Goal: Find specific page/section: Find specific page/section

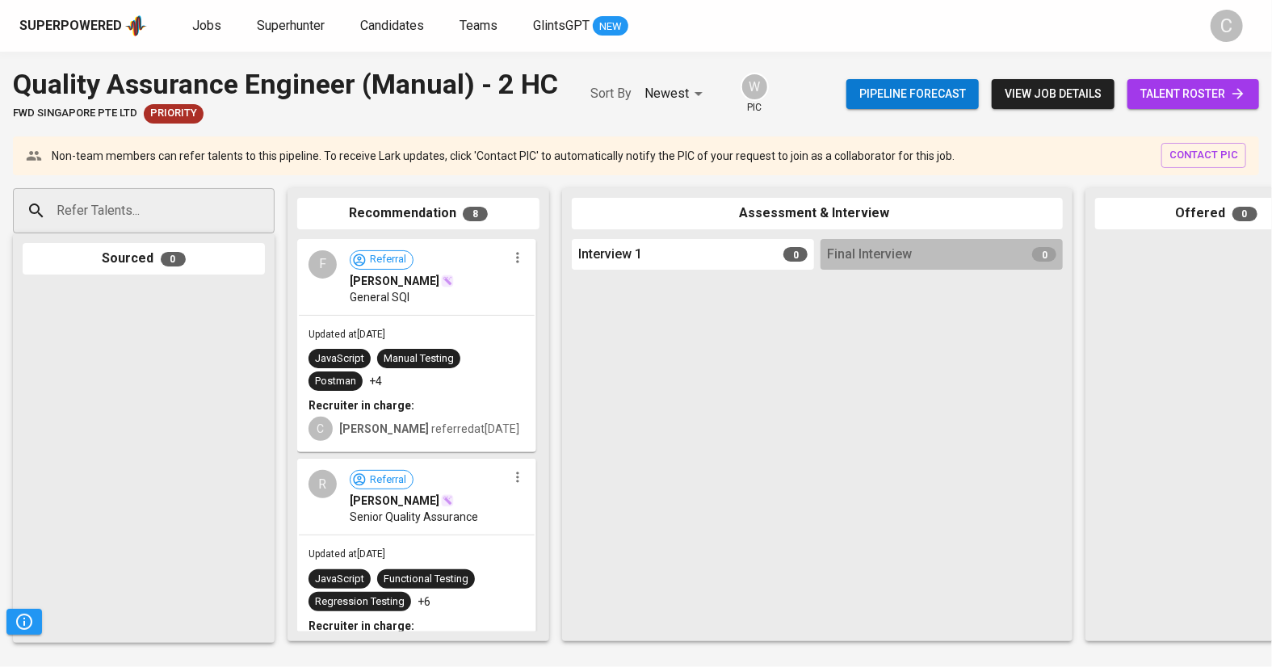
click at [1201, 86] on span "talent roster" at bounding box center [1194, 94] width 106 height 20
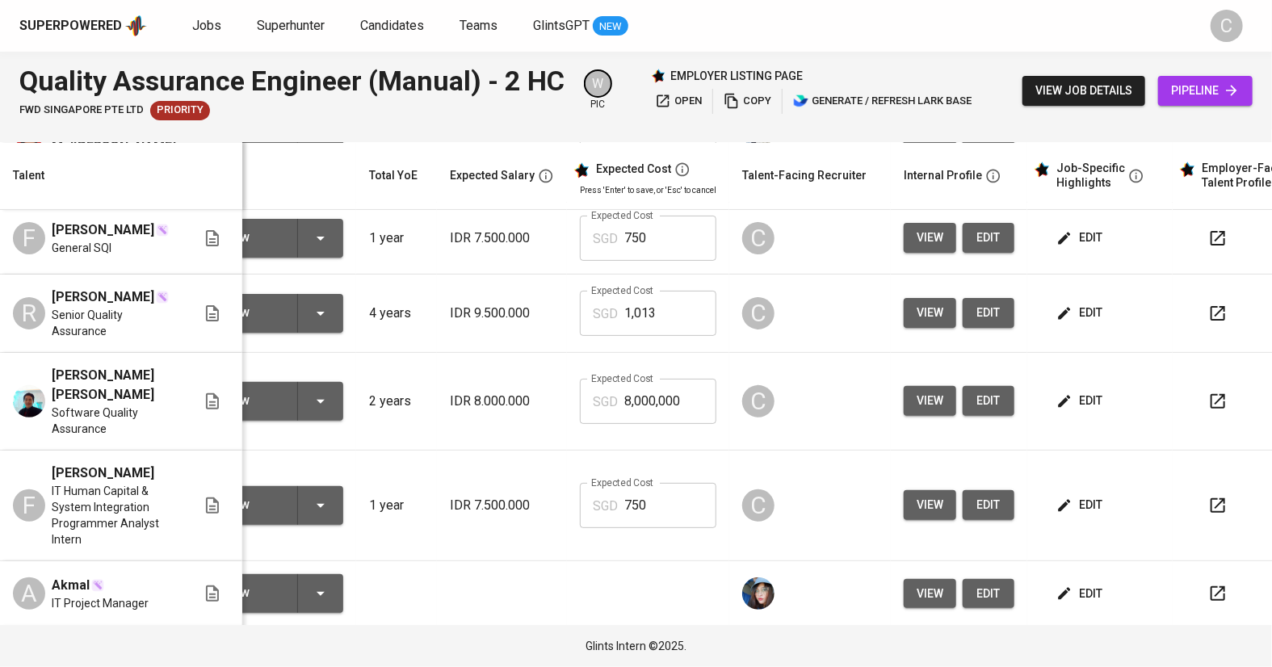
scroll to position [0, 90]
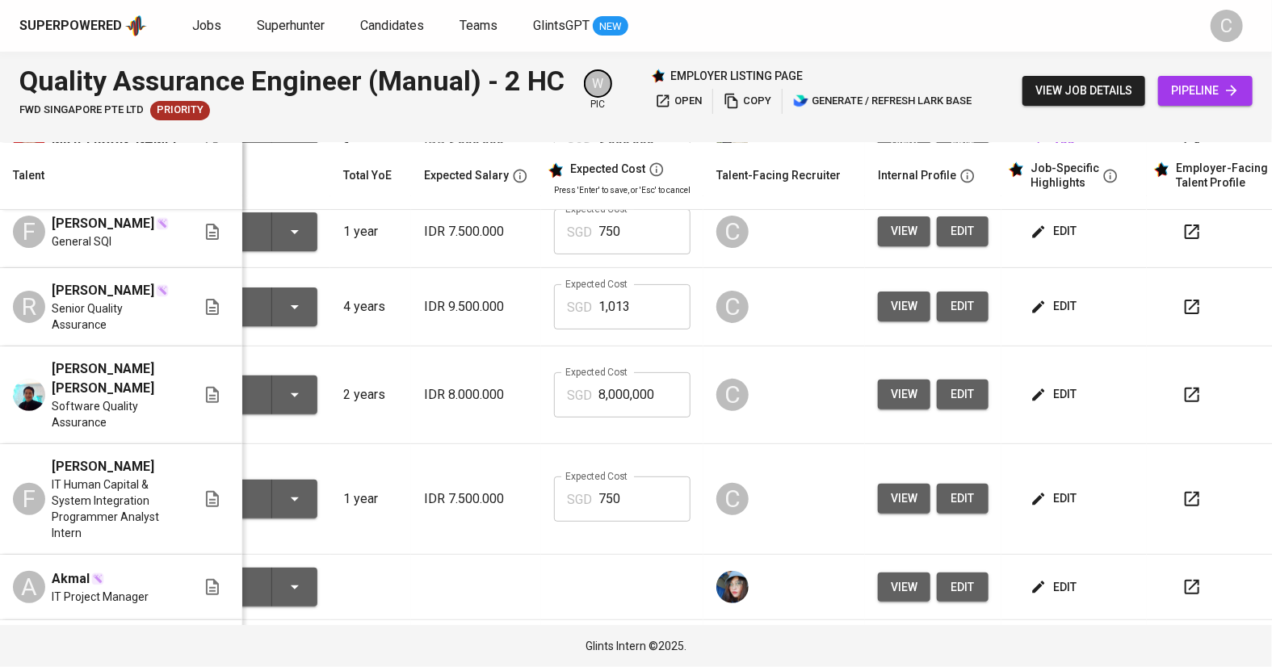
click at [1055, 578] on span "edit" at bounding box center [1055, 588] width 43 height 20
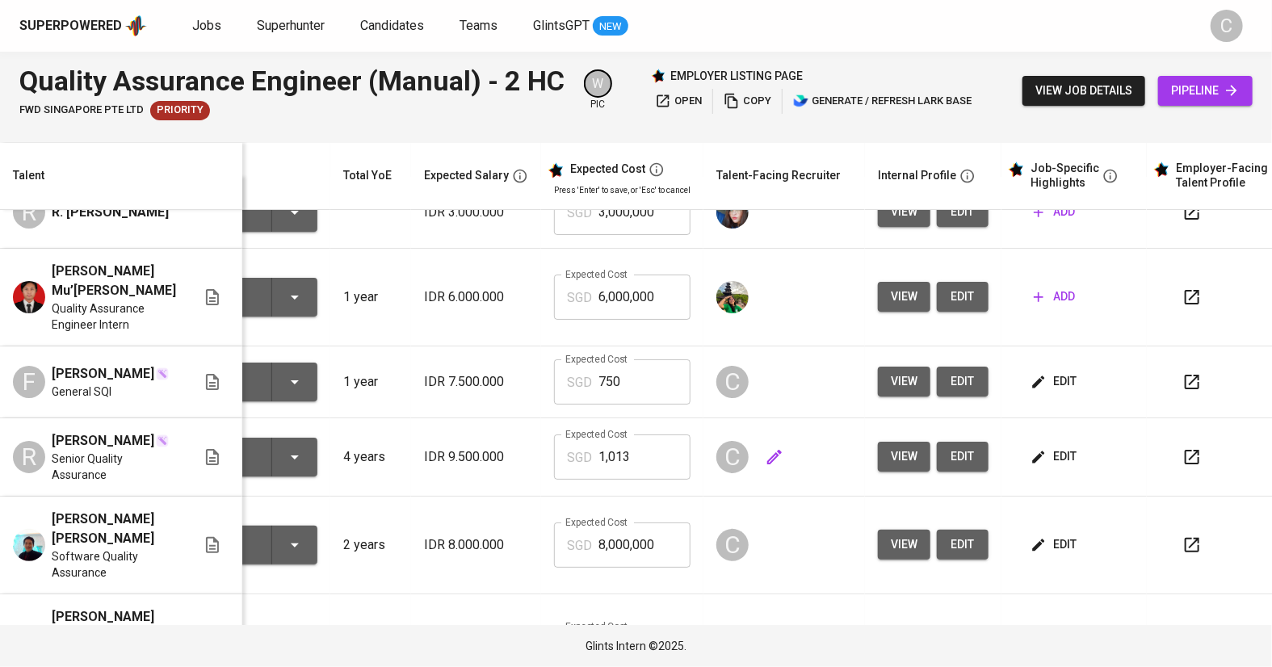
scroll to position [21, 90]
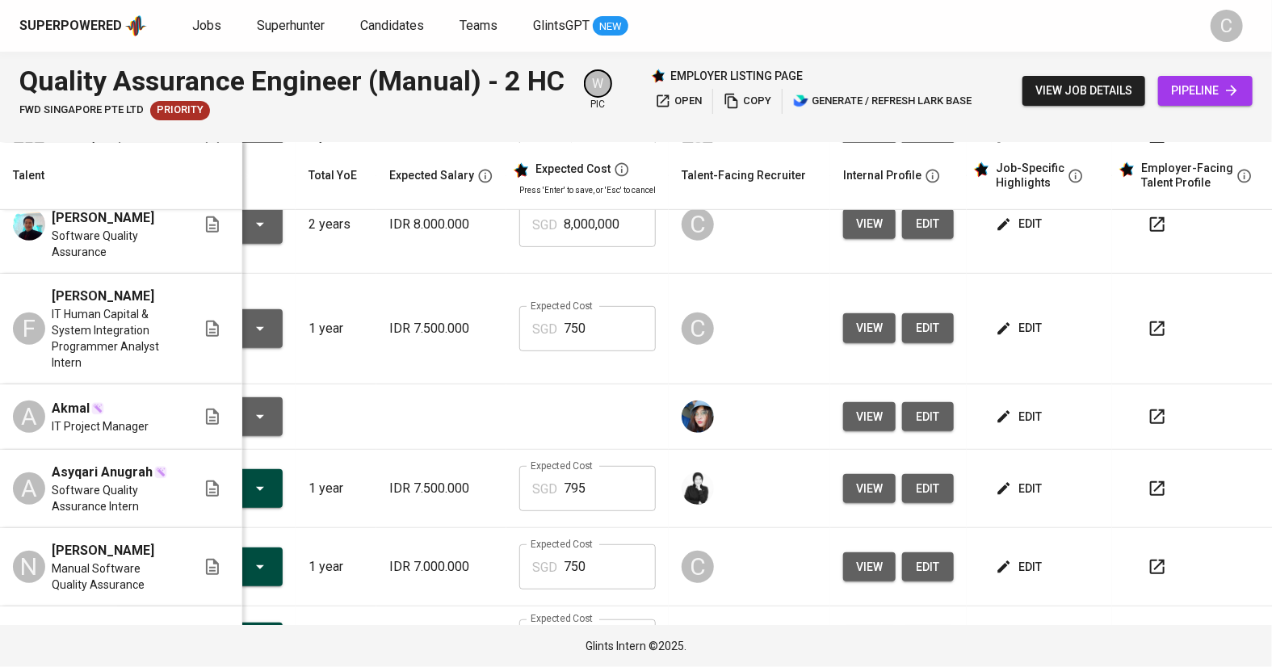
click at [1150, 482] on icon "button" at bounding box center [1157, 488] width 15 height 15
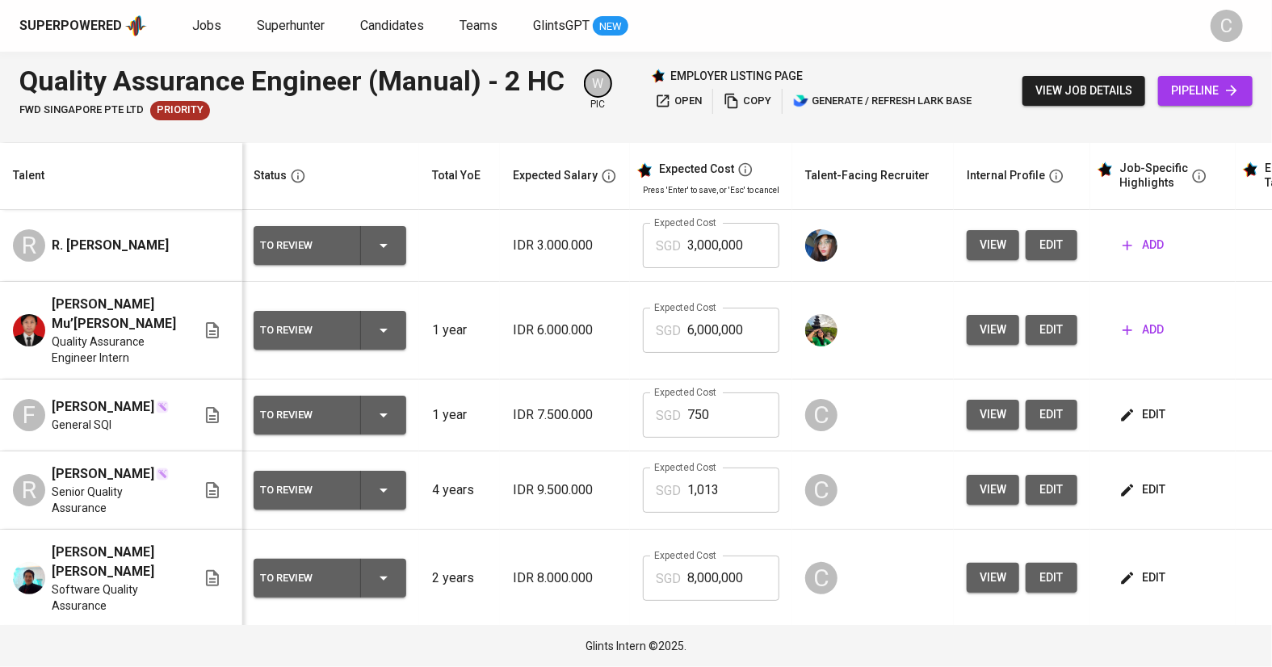
scroll to position [0, 1]
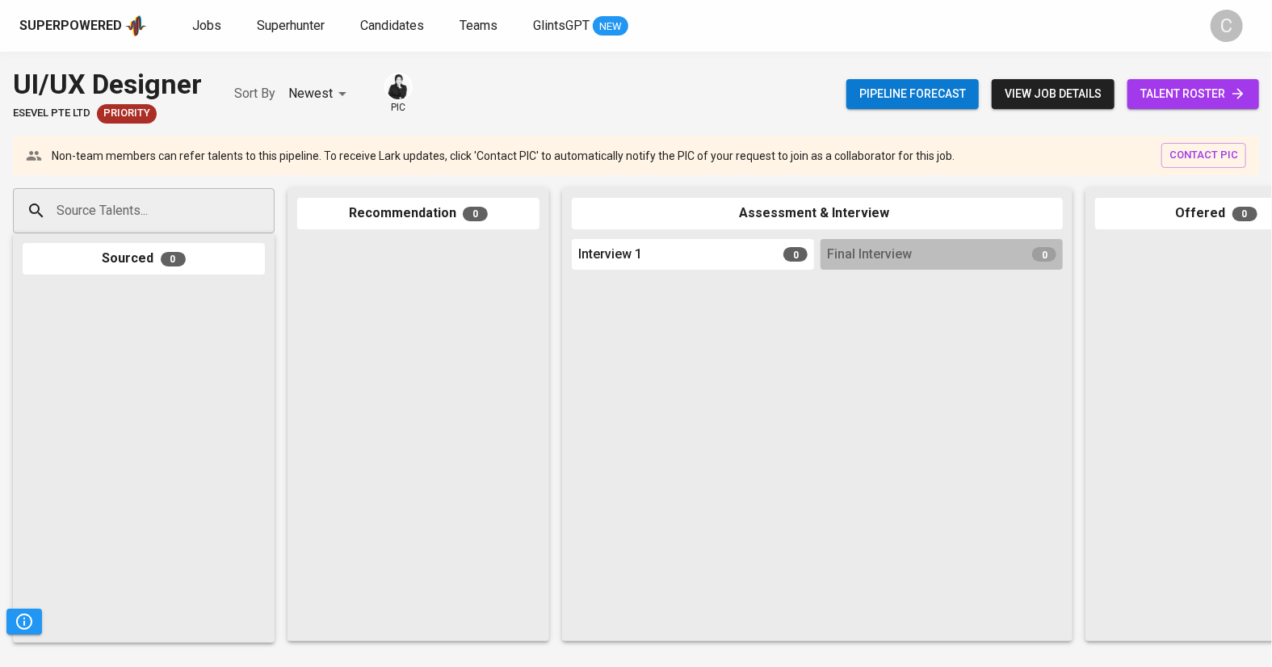
click at [1210, 86] on span "talent roster" at bounding box center [1194, 94] width 106 height 20
